Goal: Task Accomplishment & Management: Complete application form

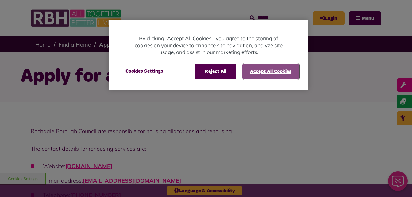
click at [261, 75] on button "Accept All Cookies" at bounding box center [271, 72] width 57 height 16
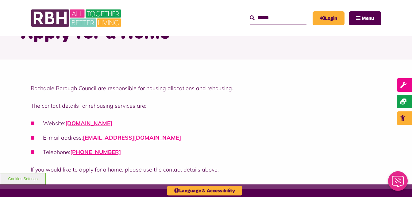
scroll to position [49, 0]
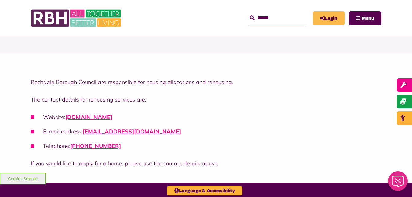
click at [333, 18] on link "Login" at bounding box center [329, 18] width 32 height 14
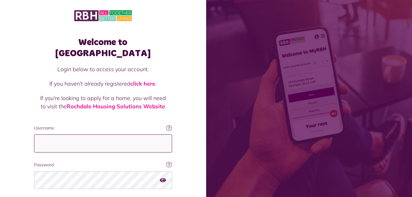
click at [39, 135] on input "Username" at bounding box center [103, 144] width 138 height 18
type input "**********"
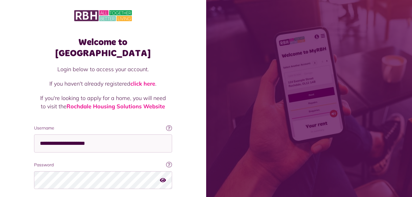
click at [64, 162] on div "Password Your password contains a minimum of eight characters, include one uppe…" at bounding box center [103, 176] width 138 height 28
click at [109, 135] on input "**********" at bounding box center [103, 144] width 138 height 18
click at [193, 147] on div "Welcome to MyRBH Login below to access your account. If you haven't already reg…" at bounding box center [103, 123] width 206 height 247
click at [161, 177] on icon "button" at bounding box center [163, 180] width 6 height 6
click at [180, 166] on div "Welcome to MyRBH Login below to access your account. If you haven't already reg…" at bounding box center [103, 123] width 206 height 247
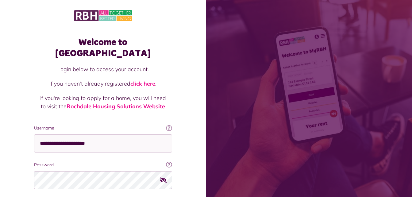
click at [180, 165] on div "Welcome to MyRBH Login below to access your account. If you haven't already reg…" at bounding box center [103, 123] width 206 height 247
click at [162, 177] on icon "button" at bounding box center [163, 180] width 7 height 6
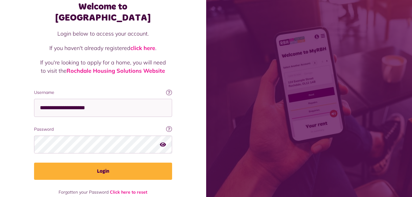
scroll to position [39, 0]
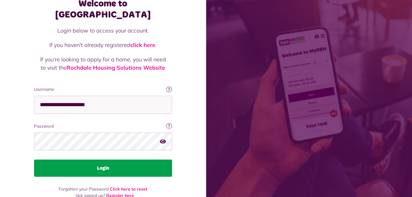
click at [108, 160] on button "Login" at bounding box center [103, 168] width 138 height 17
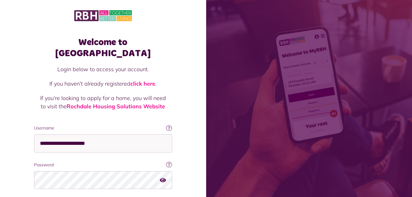
click at [163, 176] on button "button" at bounding box center [163, 180] width 6 height 8
click at [164, 177] on icon "button" at bounding box center [163, 180] width 7 height 6
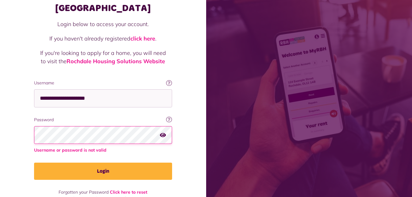
scroll to position [48, 0]
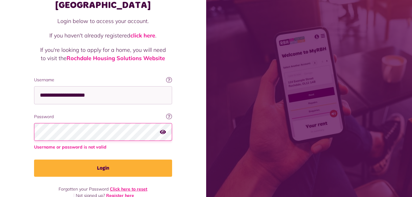
click at [126, 186] on link "Click here to reset" at bounding box center [128, 189] width 37 height 6
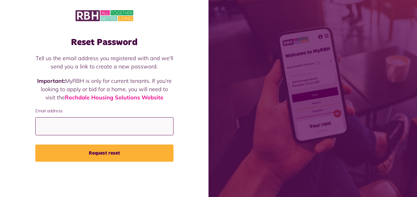
click at [49, 121] on input "Email address" at bounding box center [104, 126] width 138 height 18
type input "**********"
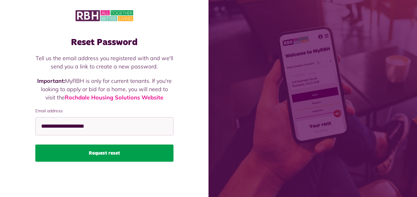
click at [98, 154] on button "Request reset" at bounding box center [104, 153] width 138 height 17
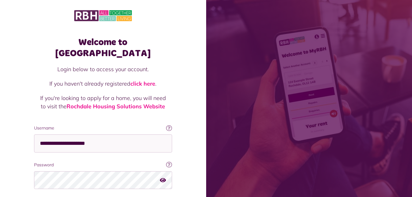
scroll to position [38, 0]
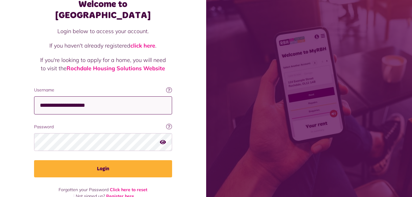
click at [111, 96] on input "**********" at bounding box center [103, 105] width 138 height 18
type input "*"
click at [70, 96] on input "Username" at bounding box center [103, 105] width 138 height 18
click at [49, 96] on input "Username" at bounding box center [103, 105] width 138 height 18
type input "**********"
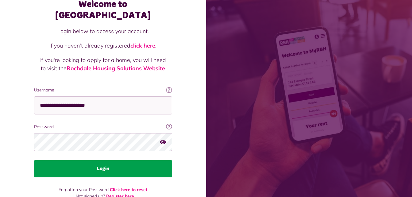
click at [107, 160] on button "Login" at bounding box center [103, 168] width 138 height 17
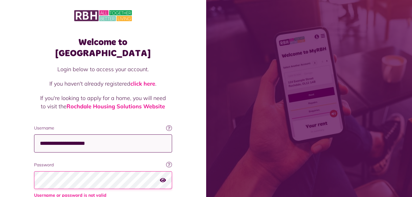
click at [107, 135] on input "**********" at bounding box center [103, 144] width 138 height 18
type input "*"
type input "**********"
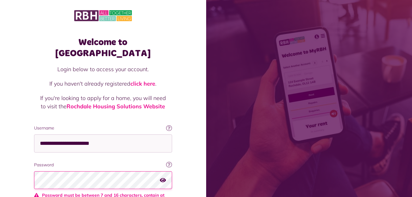
click at [162, 177] on icon "button" at bounding box center [163, 180] width 6 height 6
click at [165, 177] on icon "button" at bounding box center [163, 180] width 7 height 6
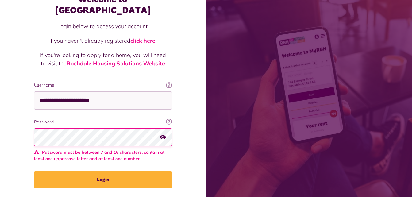
scroll to position [49, 0]
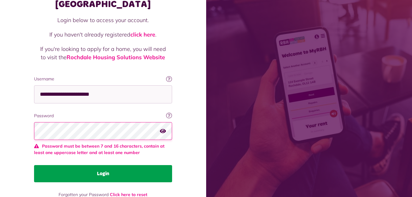
click at [106, 165] on button "Login" at bounding box center [103, 173] width 138 height 17
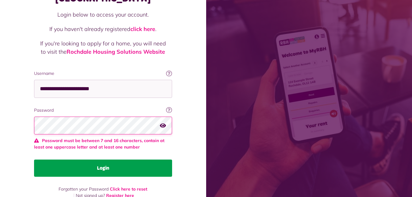
click at [106, 162] on button "Login" at bounding box center [103, 168] width 138 height 17
click at [104, 160] on button "Login" at bounding box center [103, 168] width 138 height 17
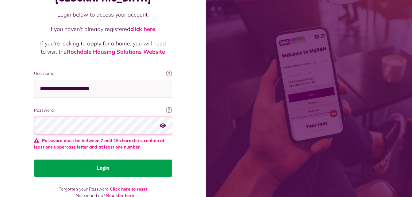
click at [104, 160] on button "Login" at bounding box center [103, 168] width 138 height 17
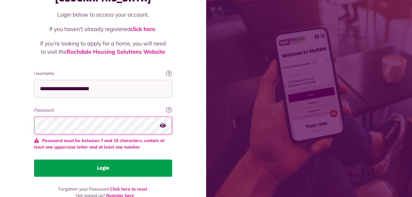
click at [104, 160] on button "Login" at bounding box center [103, 168] width 138 height 17
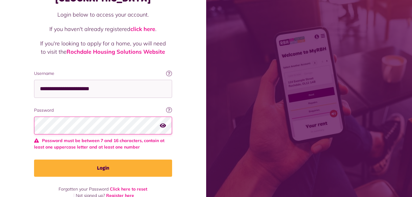
click at [109, 193] on link "Register here" at bounding box center [120, 196] width 28 height 6
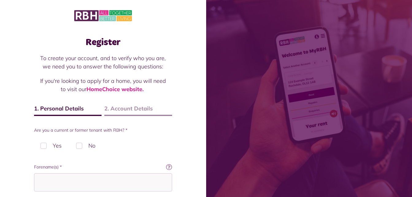
click at [44, 144] on label "Yes" at bounding box center [51, 146] width 34 height 18
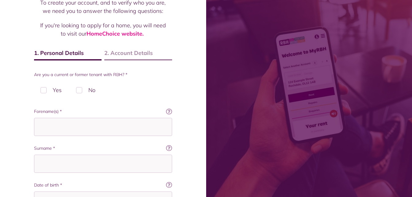
scroll to position [61, 0]
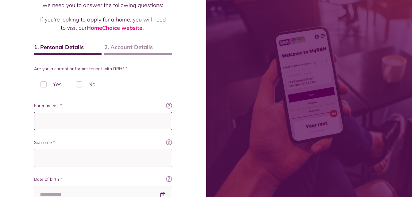
click at [46, 120] on input "Forename(s) *" at bounding box center [103, 121] width 138 height 18
type input "*"
type input "**********"
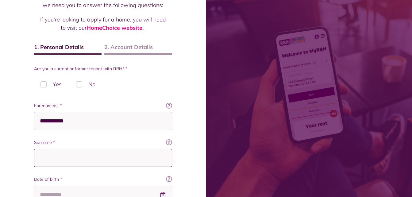
type input "*****"
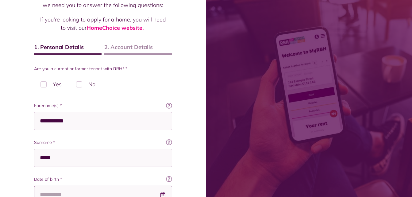
type input "**********"
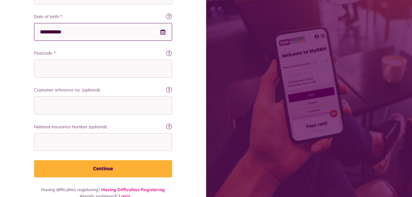
scroll to position [228, 0]
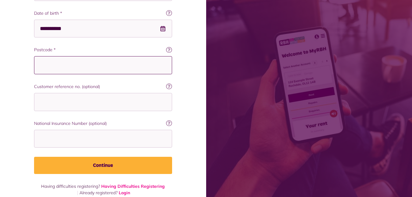
click at [43, 69] on input "Postcode *" at bounding box center [103, 65] width 138 height 18
type input "*******"
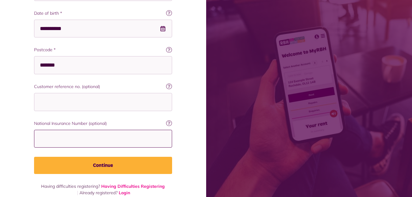
click at [47, 136] on input "National Insurance Number (optional)" at bounding box center [103, 139] width 138 height 18
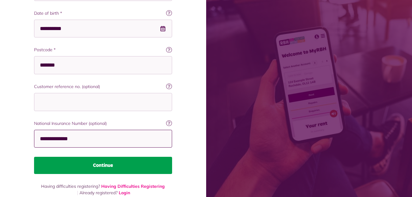
type input "**********"
click at [101, 166] on button "Continue" at bounding box center [103, 165] width 138 height 17
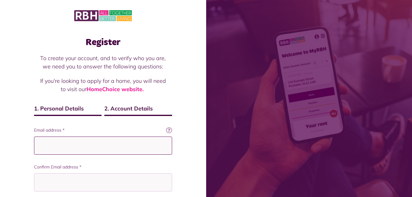
click at [50, 149] on input "Email address *" at bounding box center [103, 146] width 138 height 18
type input "**********"
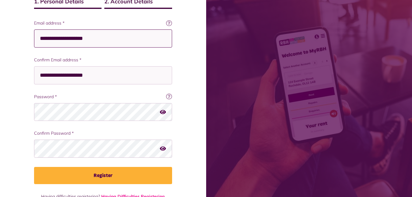
scroll to position [111, 0]
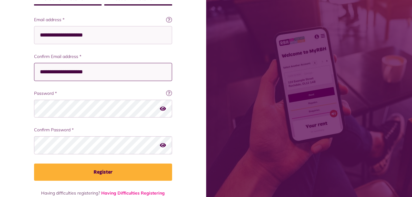
type input "**********"
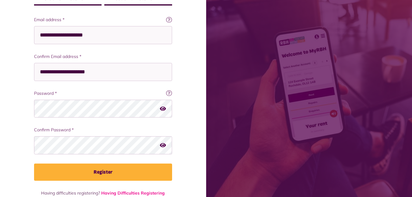
click at [163, 107] on icon "button" at bounding box center [163, 109] width 6 height 6
click at [163, 108] on icon "button" at bounding box center [163, 109] width 7 height 6
click at [164, 109] on icon "button" at bounding box center [163, 109] width 6 height 6
click at [163, 109] on icon "button" at bounding box center [163, 109] width 7 height 6
click at [164, 145] on icon "button" at bounding box center [163, 146] width 6 height 6
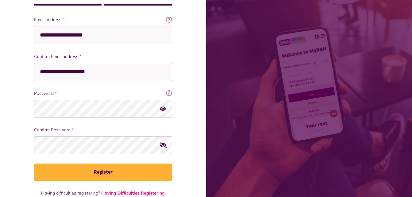
click at [164, 145] on icon "button" at bounding box center [163, 146] width 7 height 6
click at [164, 145] on icon "button" at bounding box center [163, 146] width 6 height 6
click at [164, 145] on icon "button" at bounding box center [163, 146] width 7 height 6
click at [164, 145] on icon "button" at bounding box center [163, 146] width 6 height 6
click at [164, 145] on icon "button" at bounding box center [163, 146] width 7 height 6
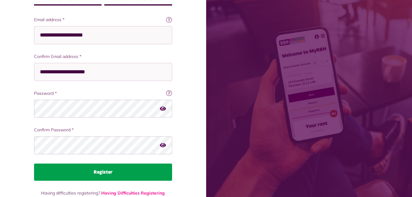
click at [103, 172] on button "Register" at bounding box center [103, 172] width 138 height 17
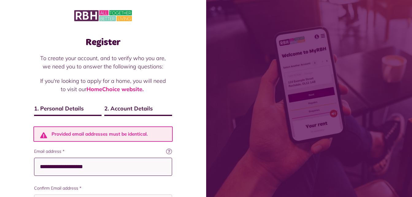
click at [84, 170] on input "**********" at bounding box center [103, 167] width 138 height 18
click at [153, 133] on li "Provided email addresses must be identical." at bounding box center [110, 134] width 117 height 7
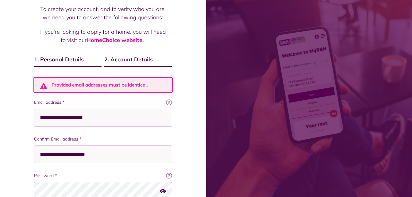
scroll to position [61, 0]
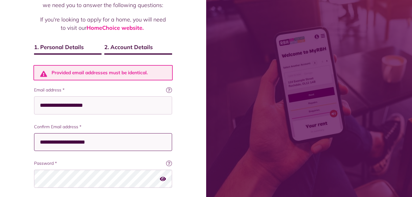
click at [105, 143] on input "**********" at bounding box center [103, 142] width 138 height 18
type input "*"
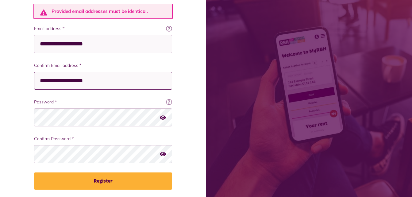
scroll to position [127, 0]
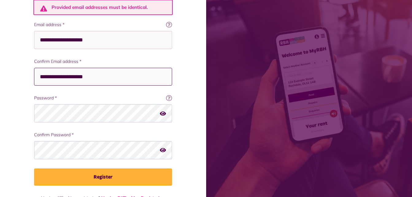
type input "**********"
click at [163, 116] on icon "button" at bounding box center [163, 114] width 6 height 6
click at [163, 116] on icon "button" at bounding box center [163, 114] width 7 height 6
click at [163, 116] on icon "button" at bounding box center [163, 114] width 6 height 6
click at [163, 150] on icon "button" at bounding box center [163, 150] width 6 height 6
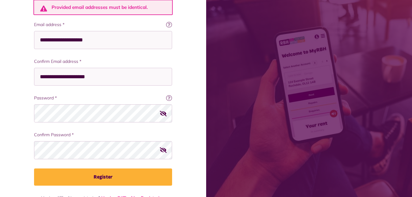
click at [163, 150] on icon "button" at bounding box center [163, 150] width 7 height 6
click at [164, 115] on icon "button" at bounding box center [163, 114] width 7 height 6
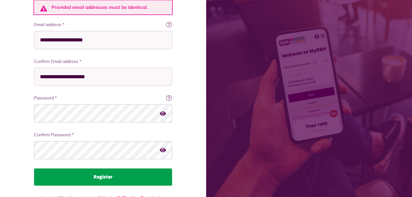
click at [101, 176] on button "Register" at bounding box center [103, 177] width 138 height 17
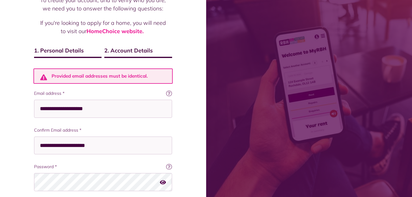
scroll to position [61, 0]
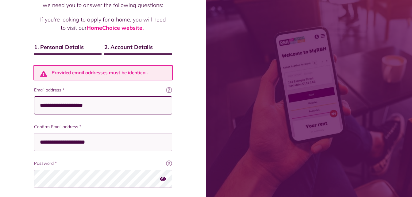
click at [101, 105] on input "**********" at bounding box center [103, 105] width 138 height 18
type input "*"
type input "**********"
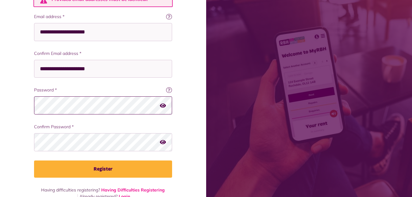
scroll to position [147, 0]
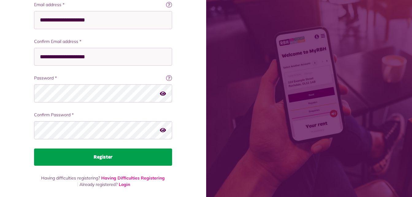
click at [107, 155] on button "Register" at bounding box center [103, 157] width 138 height 17
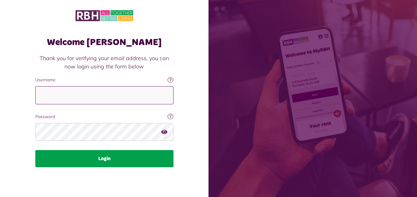
type input "**********"
click at [106, 158] on button "Login" at bounding box center [104, 158] width 138 height 17
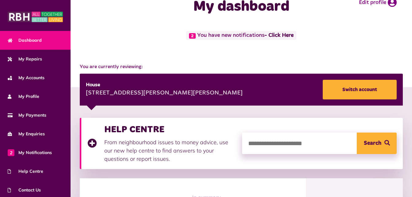
scroll to position [16, 0]
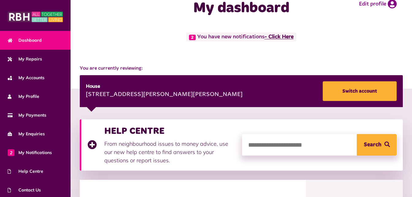
click at [278, 36] on link "- Click Here" at bounding box center [279, 37] width 29 height 6
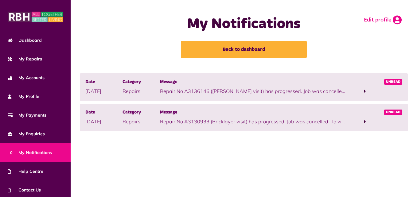
click at [369, 20] on link "Edit profile" at bounding box center [383, 19] width 38 height 9
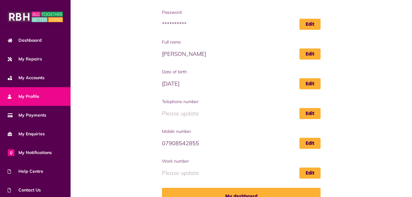
scroll to position [96, 0]
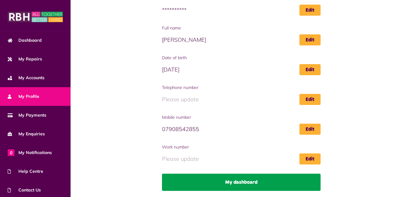
click at [251, 180] on link "My dashboard" at bounding box center [241, 182] width 159 height 17
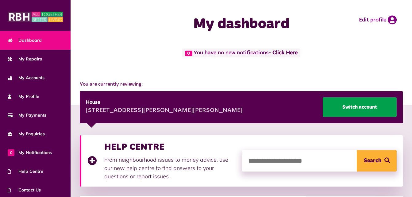
click at [356, 108] on link "Switch account" at bounding box center [360, 107] width 74 height 20
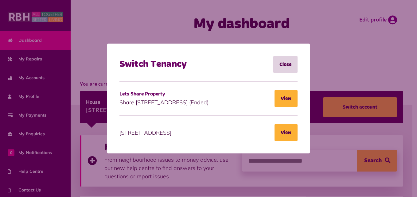
click at [412, 158] on div "Switch Tenancy Close Lets Share Property Share 1 [STREET_ADDRESS] (Ended) View …" at bounding box center [208, 98] width 417 height 197
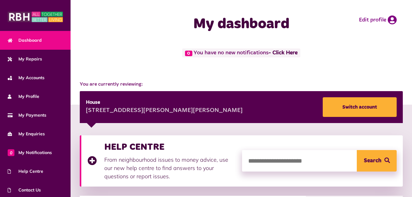
click at [377, 161] on button "Search" at bounding box center [377, 160] width 40 height 21
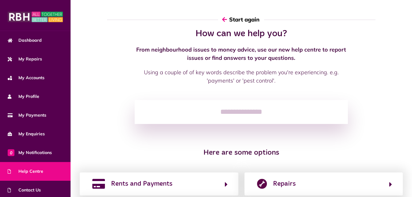
click at [232, 20] on button "Start again" at bounding box center [241, 20] width 46 height 18
click at [225, 18] on icon "button" at bounding box center [224, 20] width 5 height 6
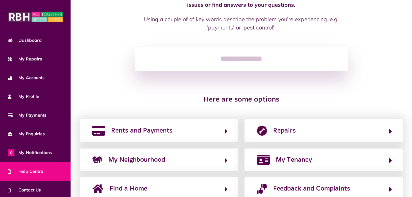
scroll to position [104, 0]
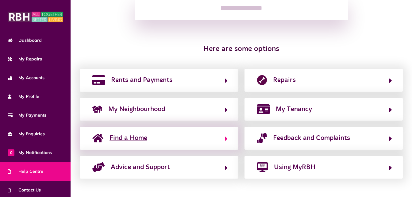
click at [133, 140] on span "Find a Home" at bounding box center [129, 138] width 38 height 10
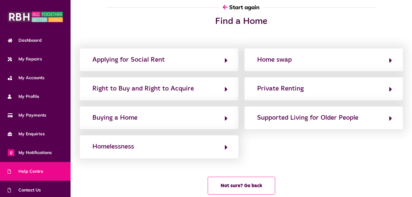
scroll to position [0, 0]
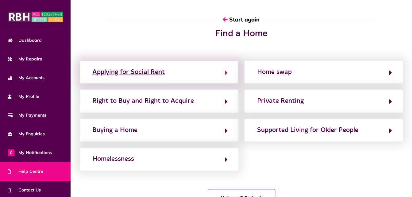
click at [140, 74] on div "Applying for Social Rent" at bounding box center [128, 72] width 72 height 10
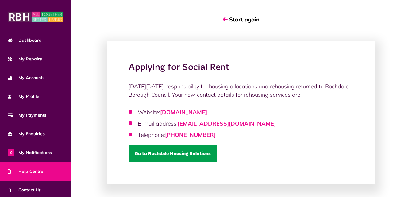
click at [167, 155] on link "Go to Rochdale Housing Solutions" at bounding box center [173, 153] width 88 height 17
